Goal: Transaction & Acquisition: Download file/media

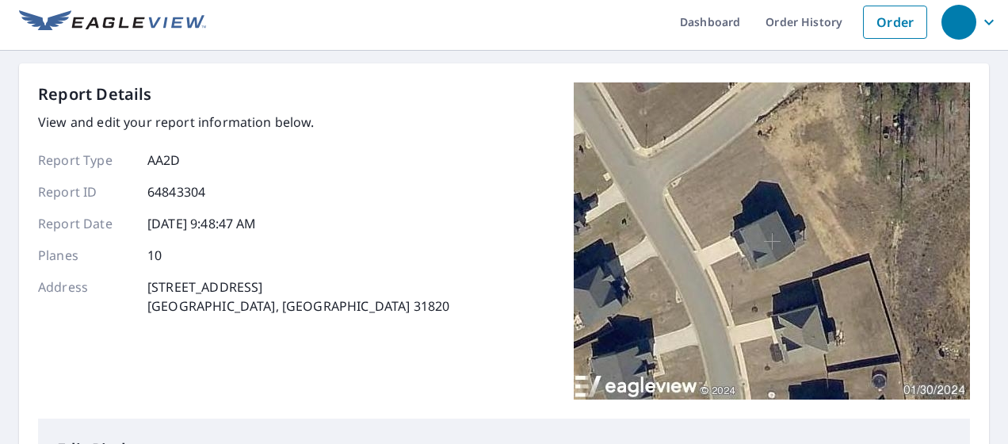
scroll to position [6, 0]
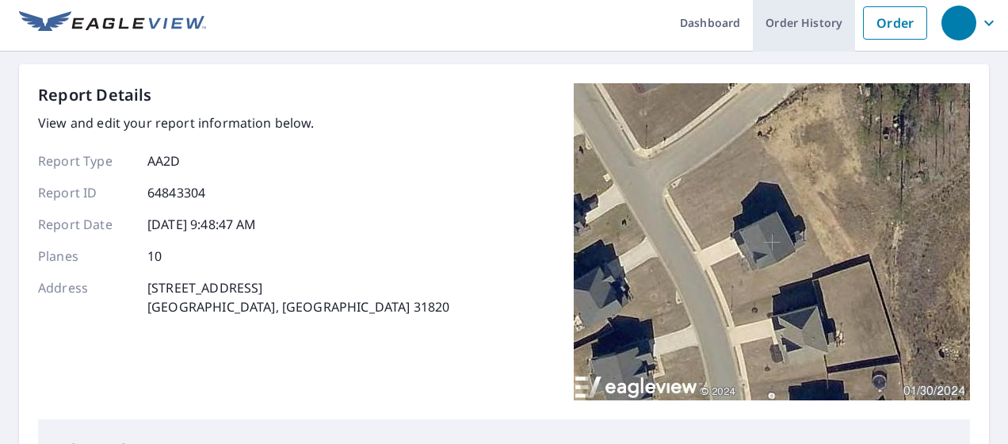
click at [795, 34] on link "Order History" at bounding box center [804, 23] width 102 height 58
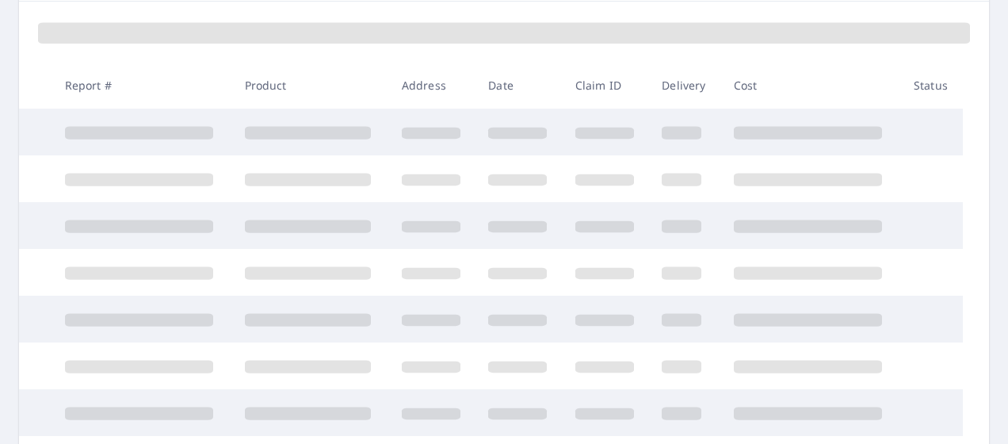
scroll to position [215, 0]
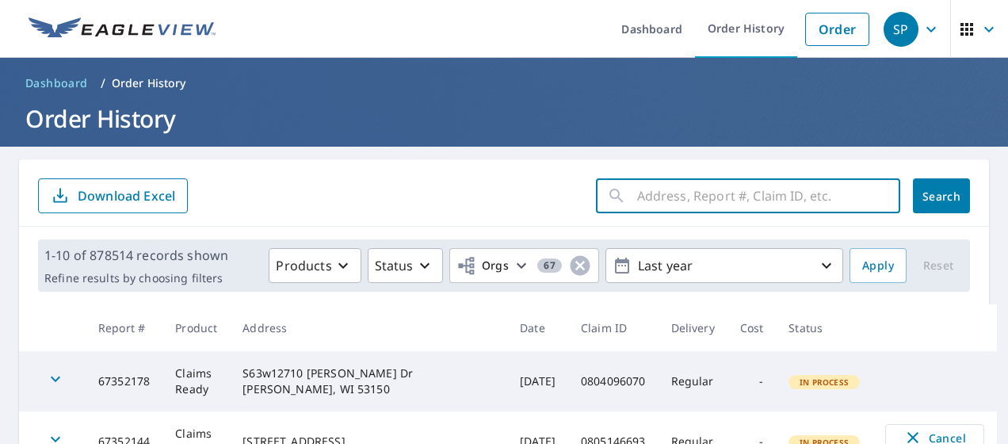
click at [700, 189] on input "text" at bounding box center [768, 195] width 263 height 44
paste input "0804113355"
type input "0804113355"
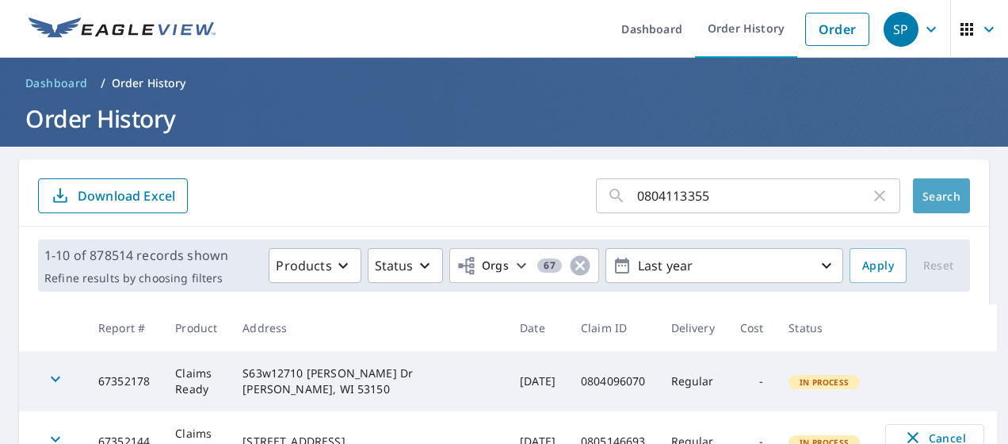
click at [943, 193] on span "Search" at bounding box center [941, 196] width 32 height 15
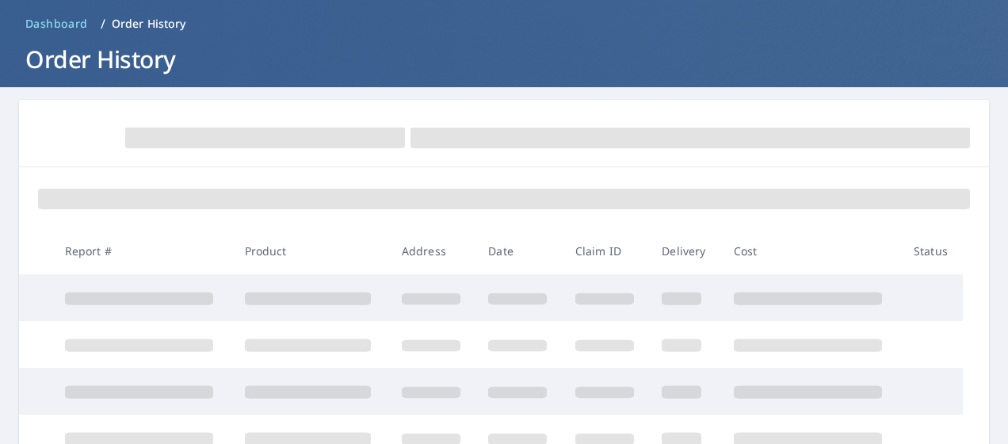
scroll to position [56, 0]
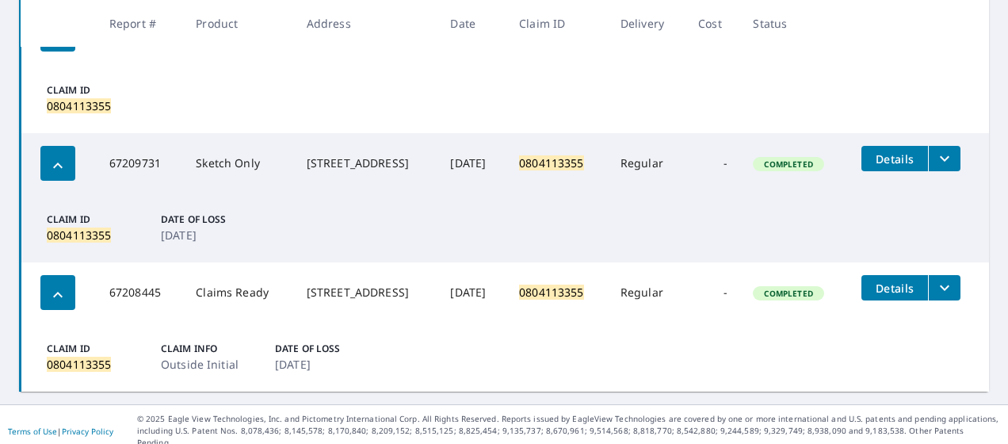
scroll to position [475, 0]
click at [938, 284] on icon "filesDropdownBtn-67208445" at bounding box center [944, 288] width 19 height 19
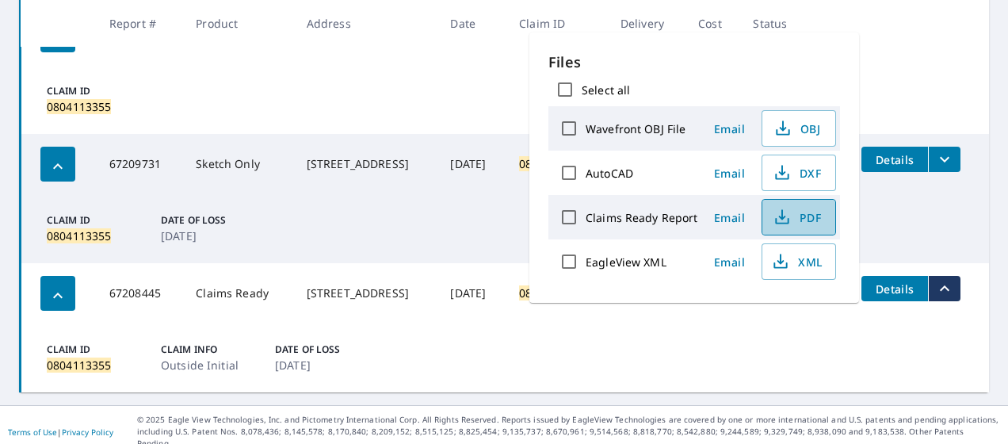
click at [803, 209] on span "PDF" at bounding box center [797, 217] width 51 height 19
click at [909, 204] on td "Claim ID 0804113355 Date of Loss [DATE]" at bounding box center [505, 228] width 969 height 69
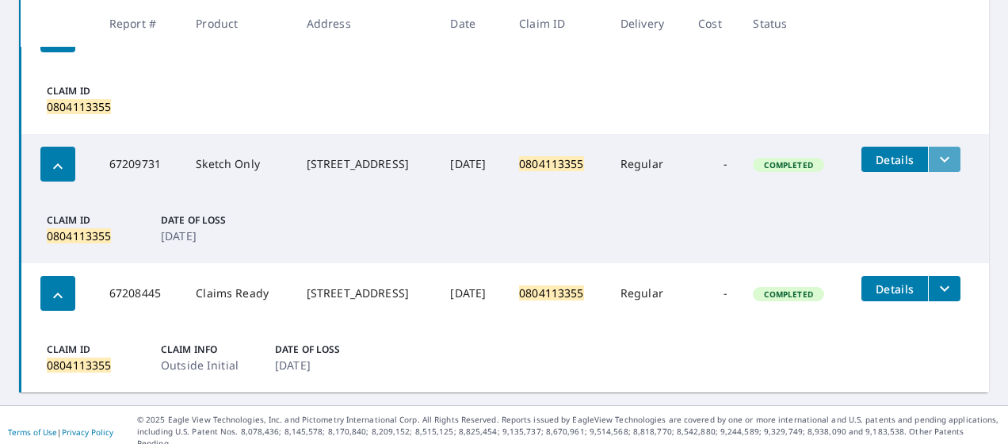
click at [935, 166] on icon "filesDropdownBtn-67209731" at bounding box center [944, 159] width 19 height 19
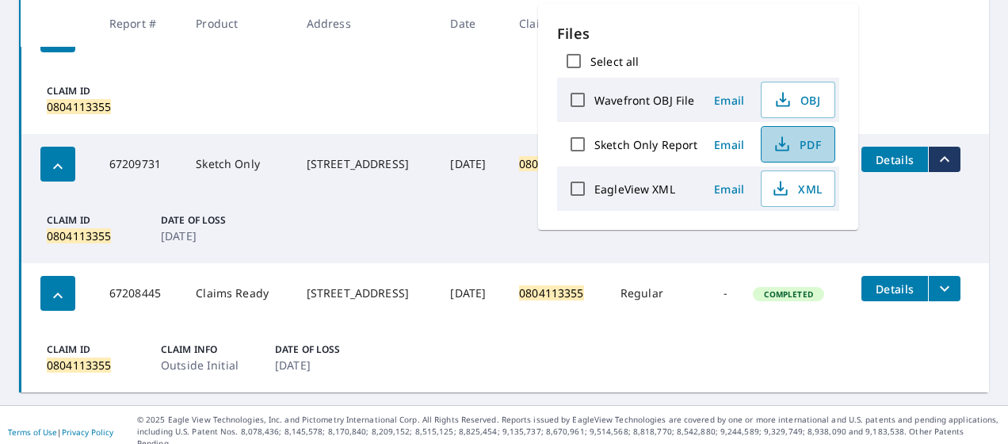
click at [814, 151] on span "PDF" at bounding box center [796, 144] width 51 height 19
click at [696, 353] on td "Claim ID 0804113355 Claim Info Outside Initial Date of Loss [DATE]" at bounding box center [505, 357] width 969 height 69
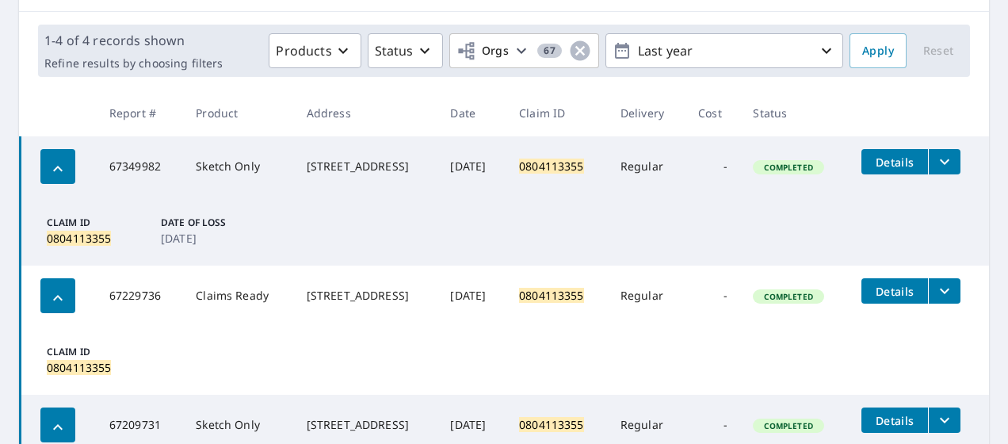
scroll to position [214, 0]
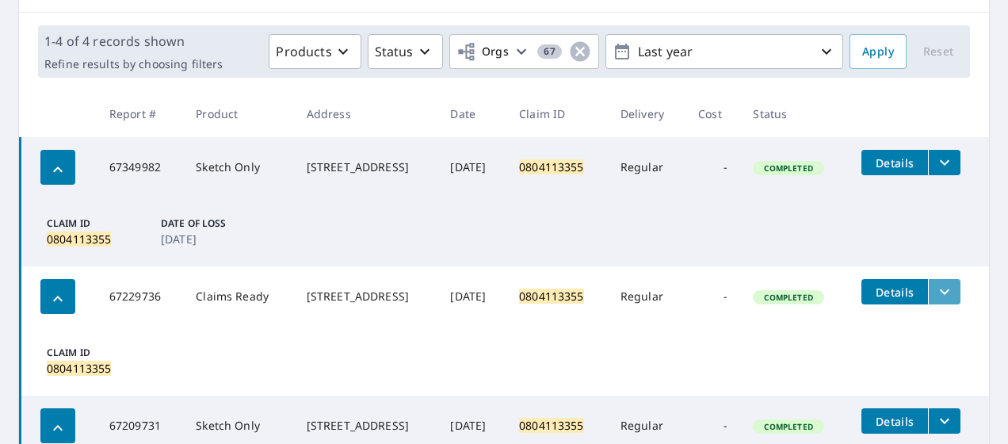
click at [940, 279] on button "filesDropdownBtn-67229736" at bounding box center [944, 291] width 32 height 25
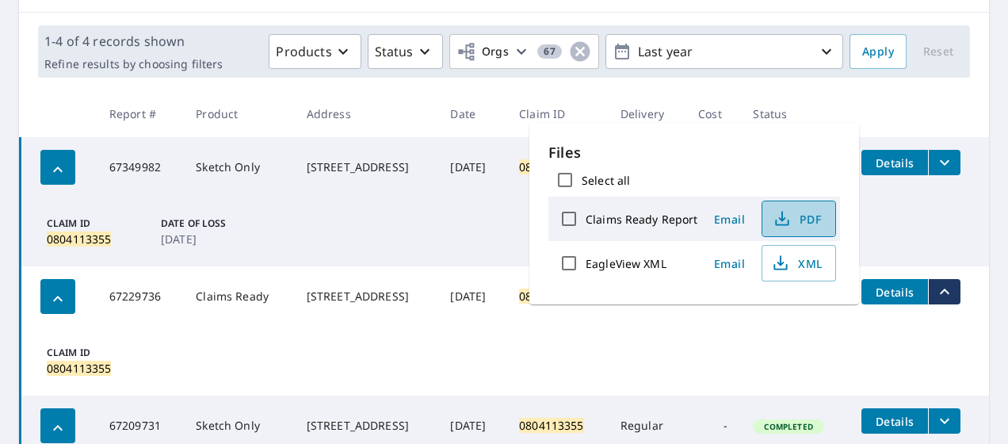
click at [818, 223] on span "PDF" at bounding box center [797, 218] width 51 height 19
click at [922, 222] on td "Claim ID 0804113355 Date of Loss [DATE]" at bounding box center [505, 231] width 969 height 69
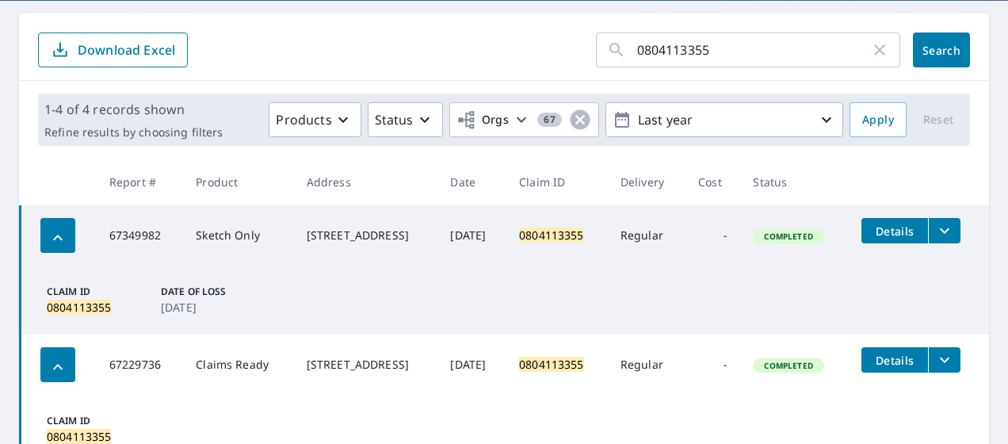
scroll to position [141, 0]
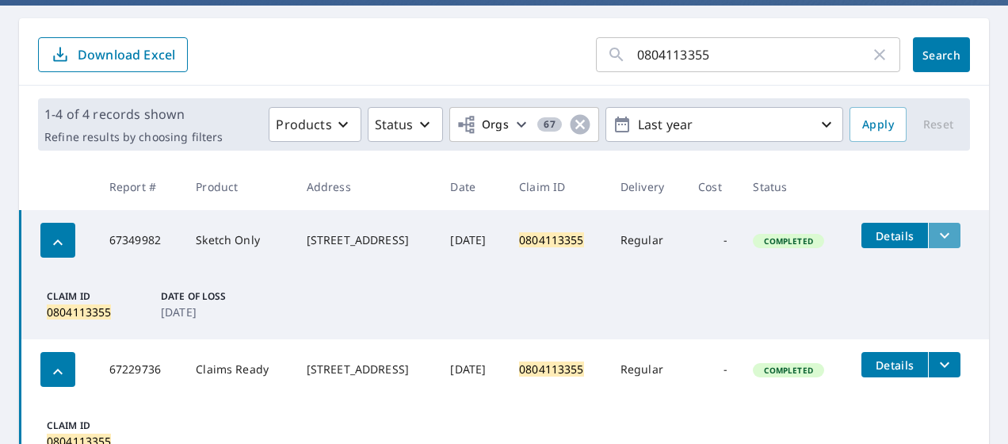
click at [936, 232] on icon "filesDropdownBtn-67349982" at bounding box center [944, 235] width 19 height 19
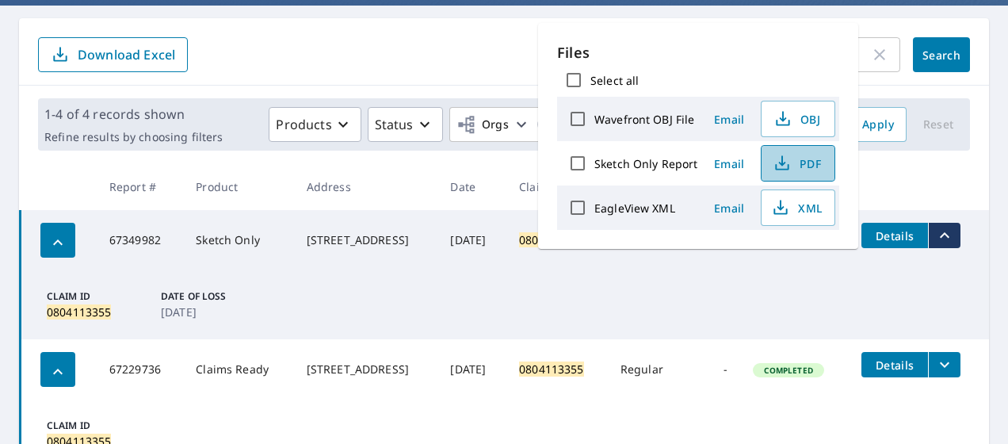
click at [811, 151] on button "PDF" at bounding box center [798, 163] width 74 height 36
click at [320, 71] on form "0804113355 ​ Search Download Excel" at bounding box center [504, 54] width 932 height 35
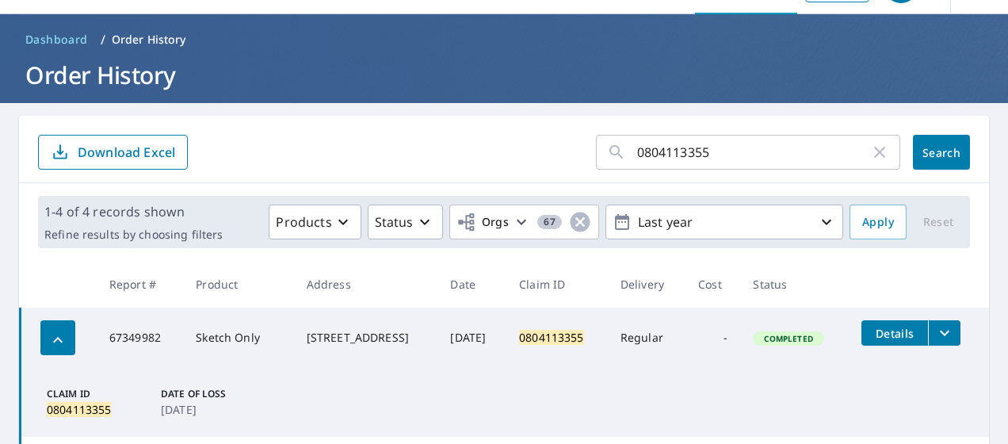
scroll to position [0, 0]
